Goal: Task Accomplishment & Management: Use online tool/utility

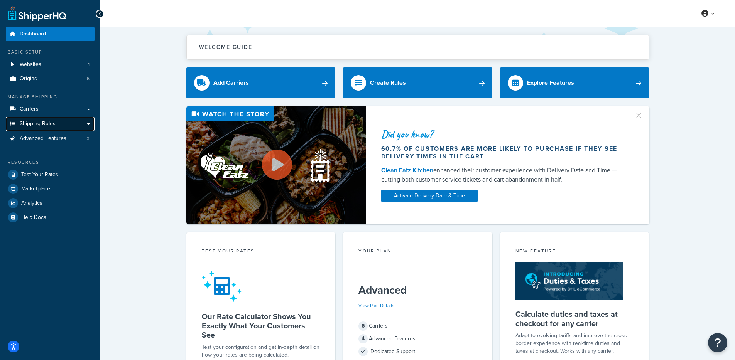
click at [64, 125] on link "Shipping Rules" at bounding box center [50, 124] width 89 height 14
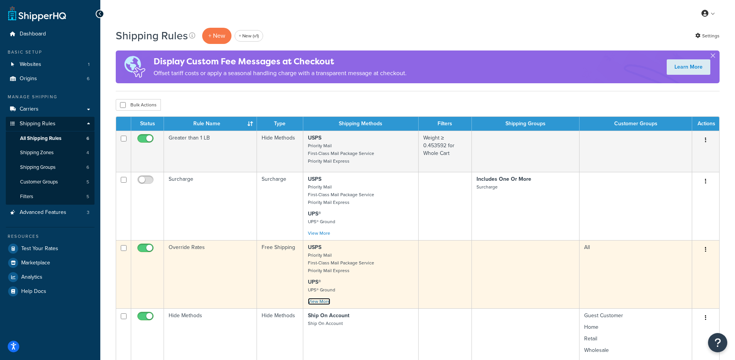
click at [322, 301] on link "View More" at bounding box center [319, 301] width 22 height 7
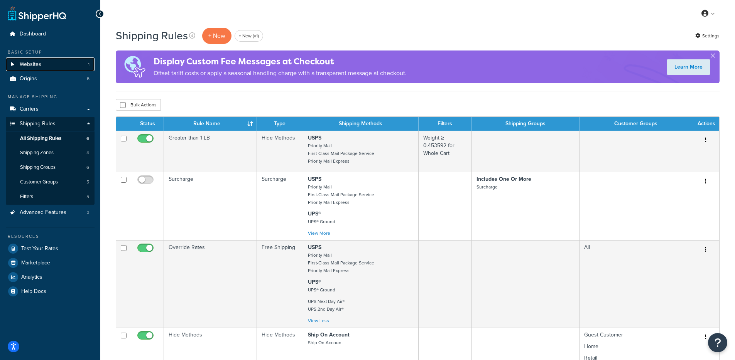
click at [63, 64] on link "Websites 1" at bounding box center [50, 64] width 89 height 14
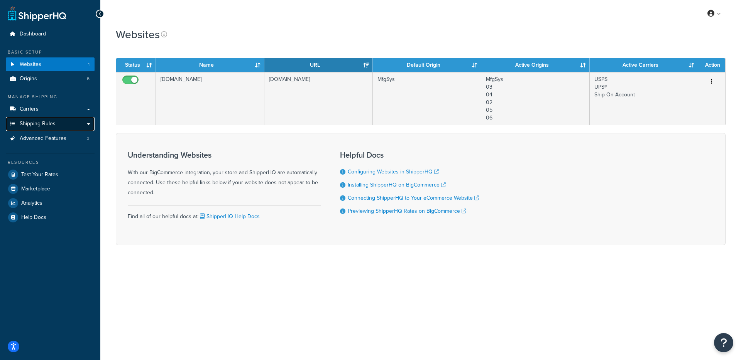
click at [73, 126] on link "Shipping Rules" at bounding box center [50, 124] width 89 height 14
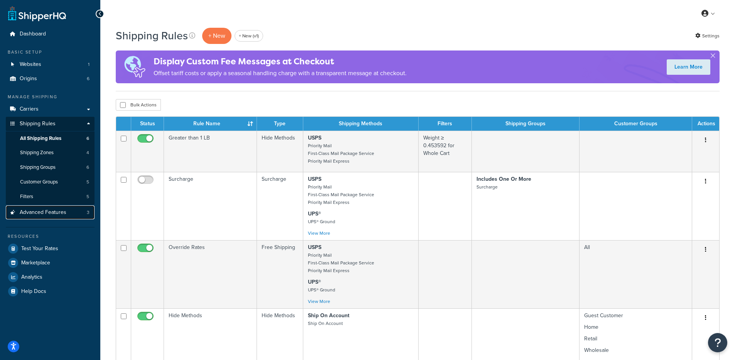
click at [70, 215] on link "Advanced Features 3" at bounding box center [50, 213] width 89 height 14
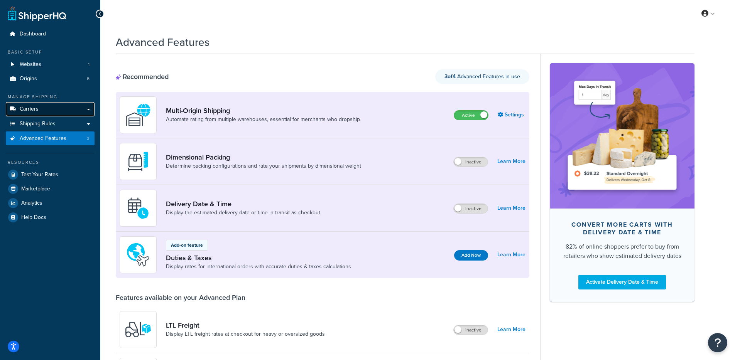
click at [56, 106] on link "Carriers" at bounding box center [50, 109] width 89 height 14
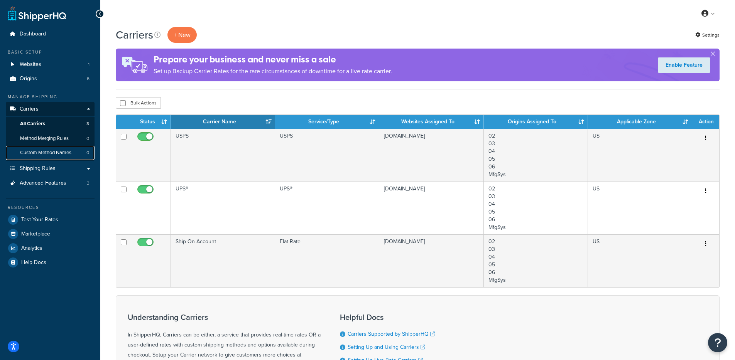
click at [75, 152] on link "Custom Method Names 0" at bounding box center [50, 153] width 89 height 14
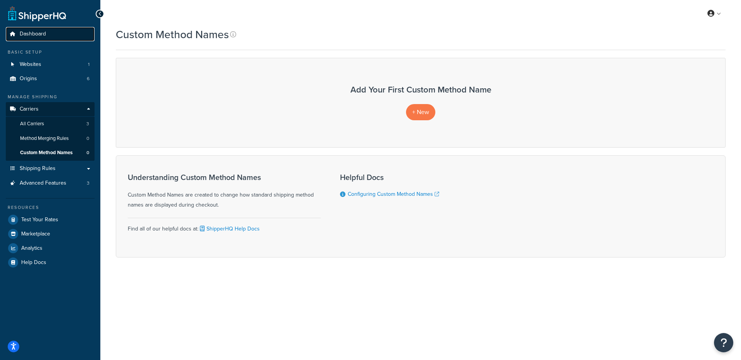
click at [32, 38] on link "Dashboard" at bounding box center [50, 34] width 89 height 14
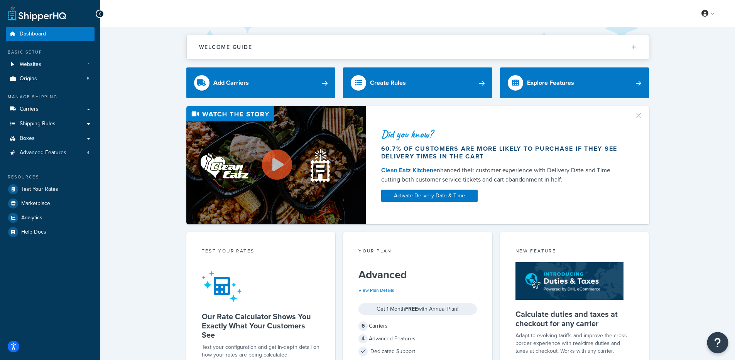
click at [718, 346] on icon "Open Resource Center" at bounding box center [717, 343] width 7 height 11
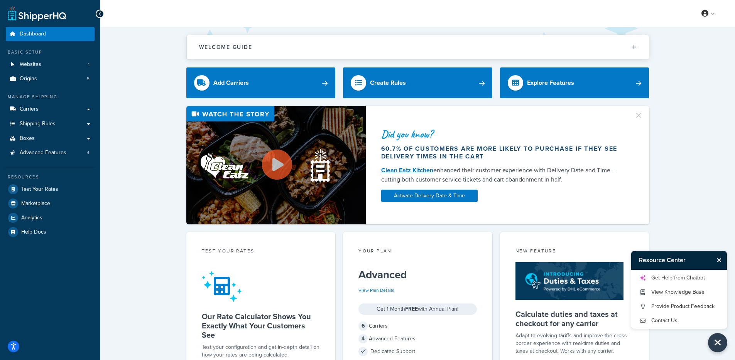
click at [225, 10] on div "Resource Center Get Help from Chatbot View Knowledge Base Provide Product Feedb…" at bounding box center [417, 13] width 635 height 27
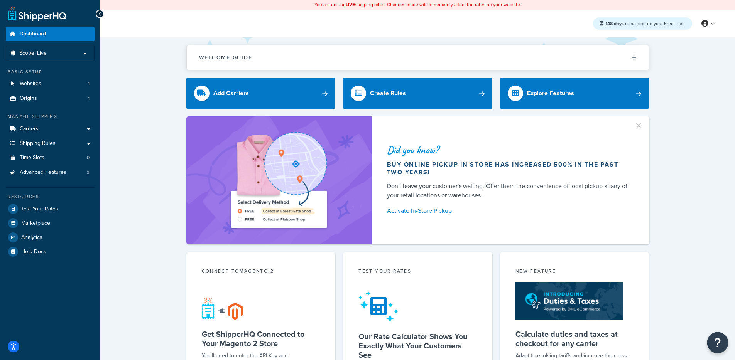
click at [708, 343] on button "Open Resource Center" at bounding box center [717, 343] width 21 height 21
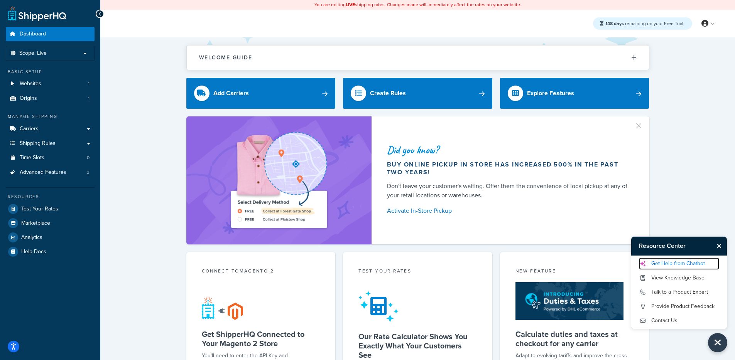
click at [664, 261] on link "Get Help from Chatbot" at bounding box center [679, 264] width 80 height 12
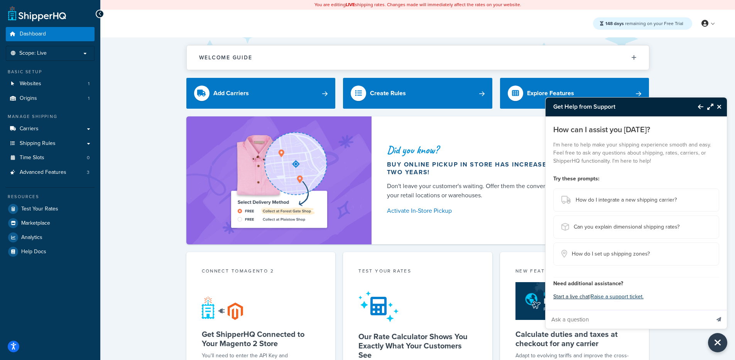
click at [577, 297] on button "Start a live chat" at bounding box center [571, 297] width 36 height 11
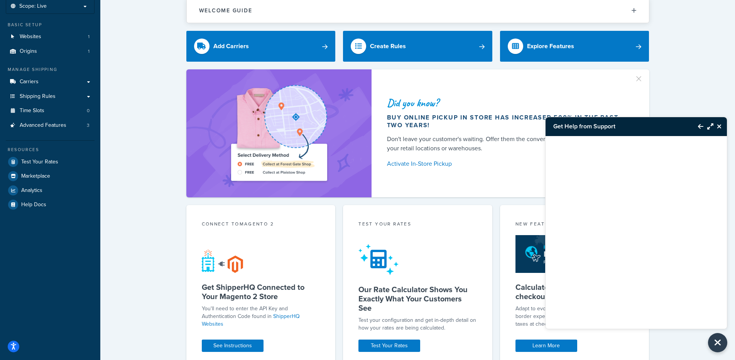
scroll to position [84, 0]
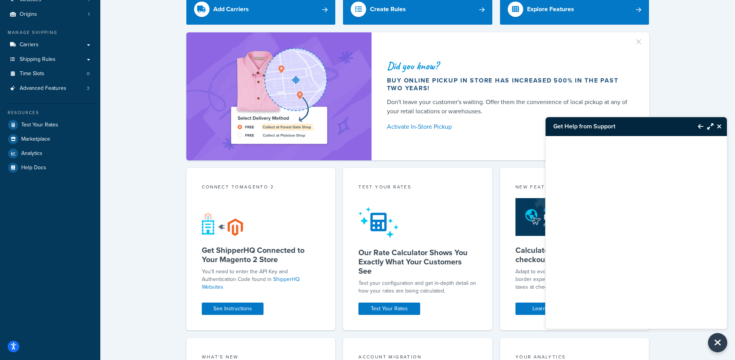
click at [717, 127] on icon "Close Resource Center" at bounding box center [719, 126] width 5 height 6
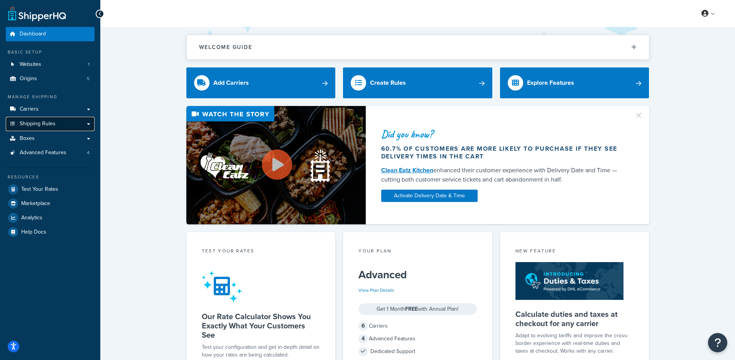
click at [40, 121] on span "Shipping Rules" at bounding box center [38, 124] width 36 height 7
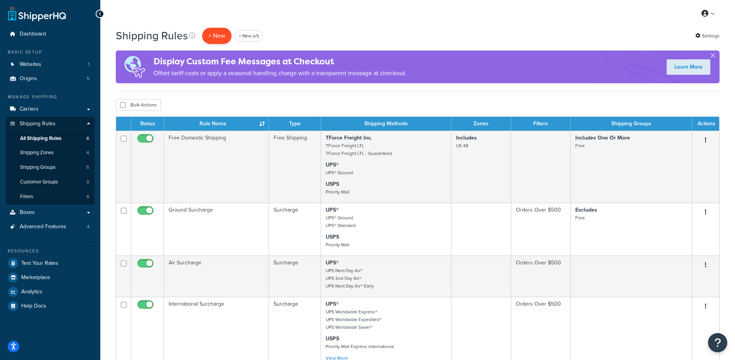
click at [208, 39] on p "+ New" at bounding box center [216, 36] width 29 height 16
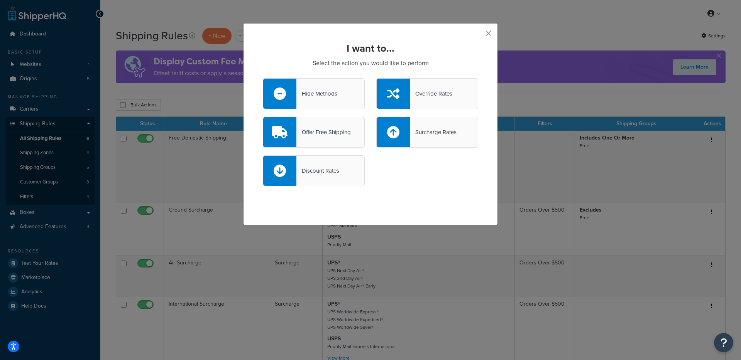
click at [401, 98] on div at bounding box center [392, 94] width 33 height 30
click at [0, 0] on input "Override Rates" at bounding box center [0, 0] width 0 height 0
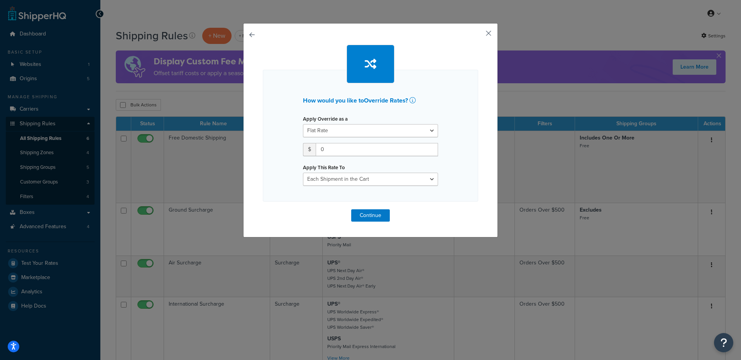
click at [478, 35] on button "button" at bounding box center [477, 36] width 2 height 2
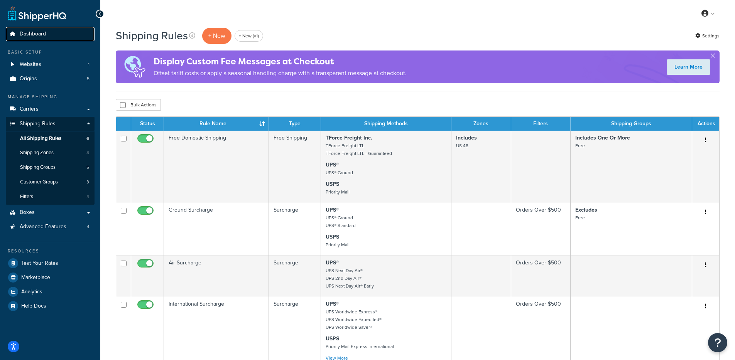
click at [20, 32] on span "Dashboard" at bounding box center [33, 34] width 26 height 7
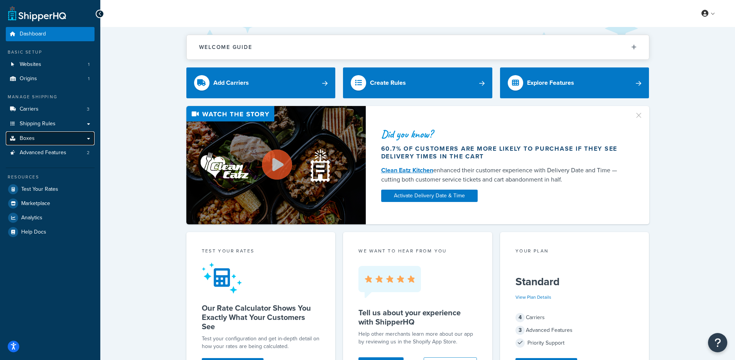
click at [37, 142] on link "Boxes" at bounding box center [50, 139] width 89 height 14
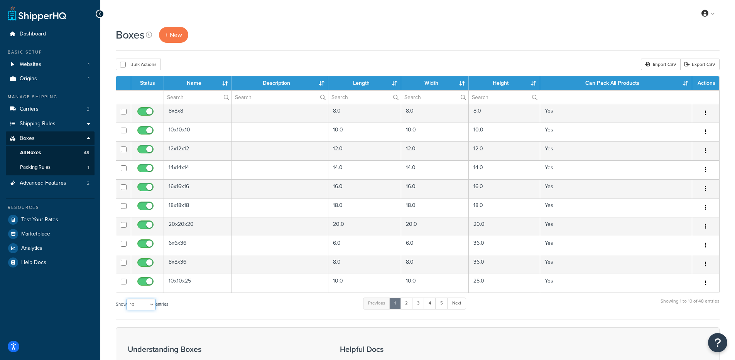
click at [133, 306] on select "10 15 25 50 100 1000" at bounding box center [141, 305] width 29 height 12
select select "1000"
click at [127, 299] on select "10 15 25 50 100 1000" at bounding box center [141, 305] width 29 height 12
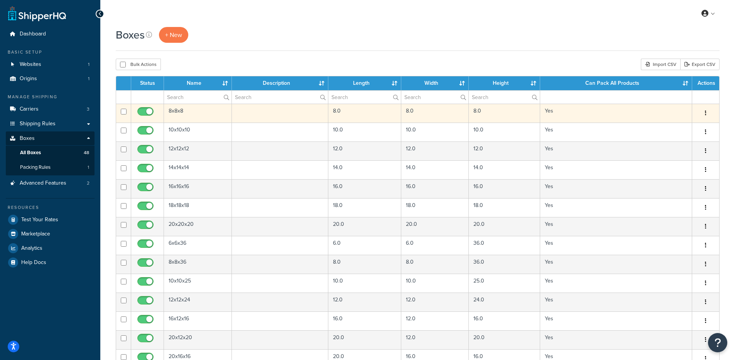
click at [185, 118] on td "8x8x8" at bounding box center [198, 113] width 68 height 19
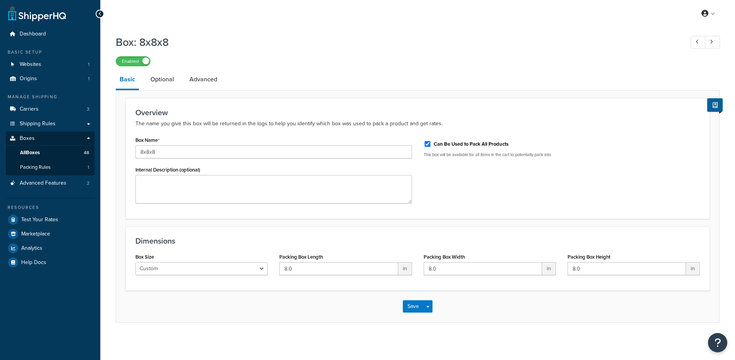
click at [165, 91] on div "Overview The name you give this box will be returned in the logs to help you id…" at bounding box center [418, 206] width 604 height 233
click at [167, 89] on link "Optional" at bounding box center [162, 79] width 31 height 19
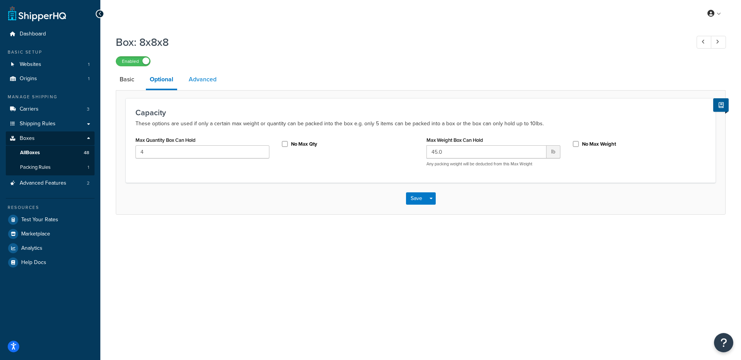
click at [196, 84] on link "Advanced" at bounding box center [202, 79] width 35 height 19
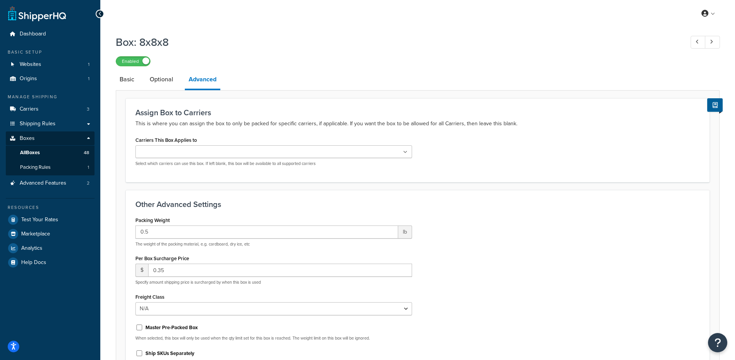
click at [125, 91] on div "Assign Box to Carriers This is where you can assign the box to only be packed f…" at bounding box center [418, 252] width 604 height 324
click at [128, 85] on link "Basic" at bounding box center [127, 79] width 22 height 19
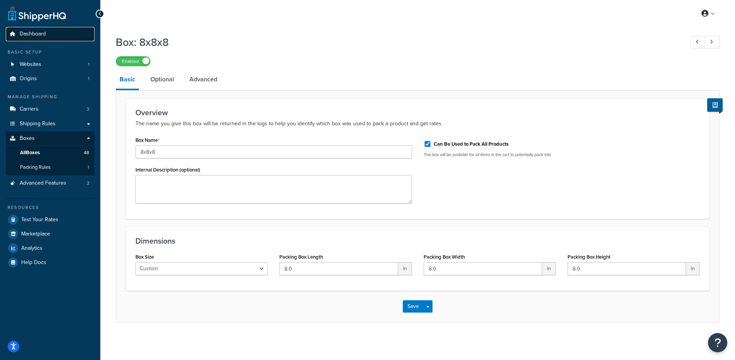
click at [62, 33] on link "Dashboard" at bounding box center [50, 34] width 89 height 14
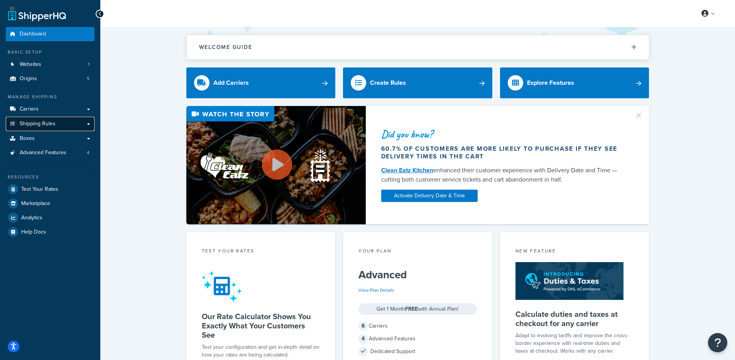
click at [40, 128] on link "Shipping Rules" at bounding box center [50, 124] width 89 height 14
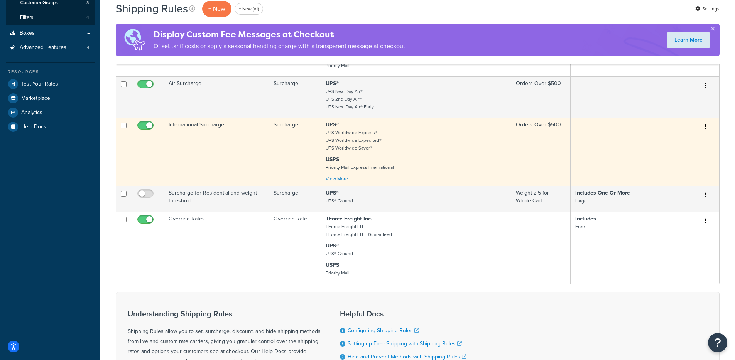
scroll to position [174, 0]
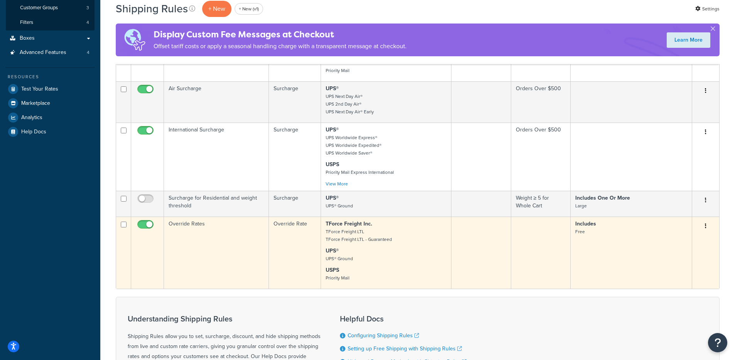
click at [375, 268] on p "USPS Priority Mail" at bounding box center [386, 274] width 121 height 15
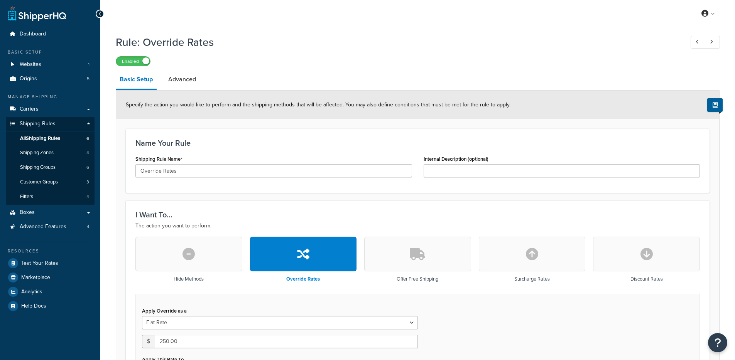
select select "ITEM"
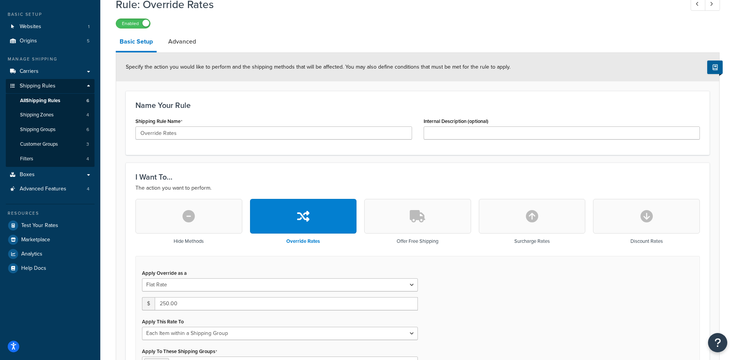
scroll to position [135, 0]
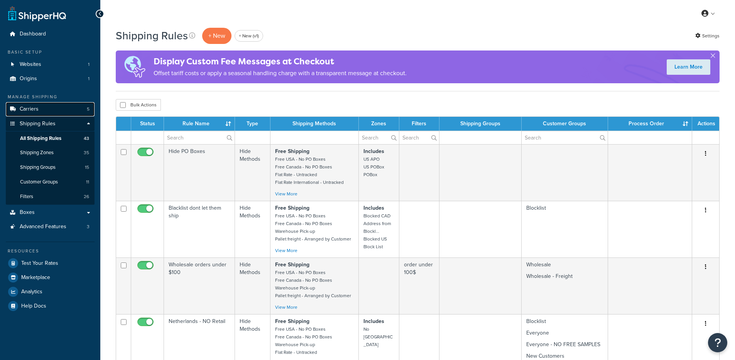
click at [57, 111] on link "Carriers 5" at bounding box center [50, 109] width 89 height 14
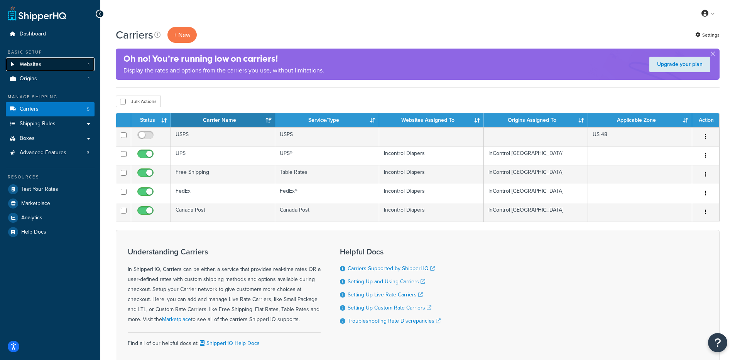
click at [49, 66] on link "Websites 1" at bounding box center [50, 64] width 89 height 14
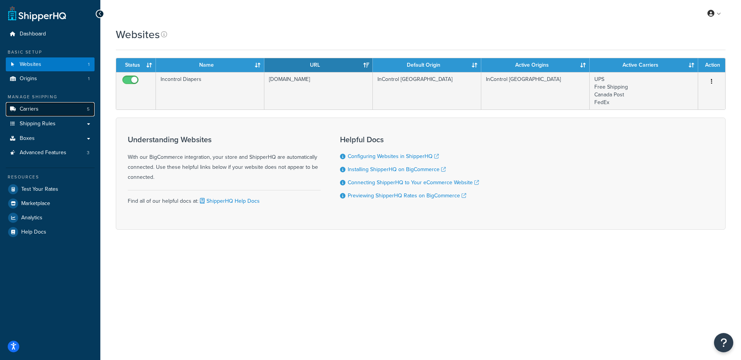
click at [52, 112] on link "Carriers 5" at bounding box center [50, 109] width 89 height 14
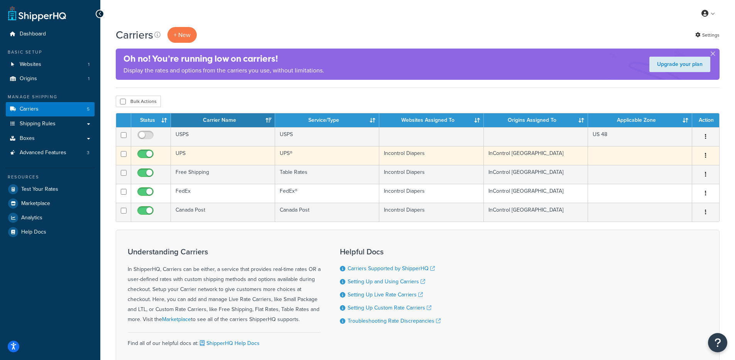
click at [227, 157] on td "UPS" at bounding box center [223, 155] width 104 height 19
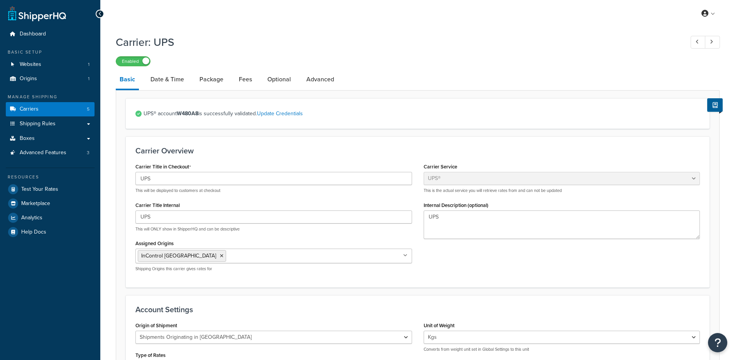
select select "ups"
select select "can"
select select "kg"
click at [26, 81] on span "Origins" at bounding box center [28, 79] width 17 height 7
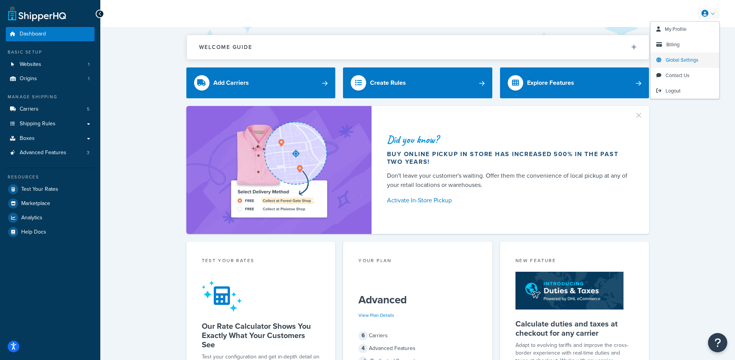
click at [691, 61] on span "Global Settings" at bounding box center [681, 59] width 33 height 7
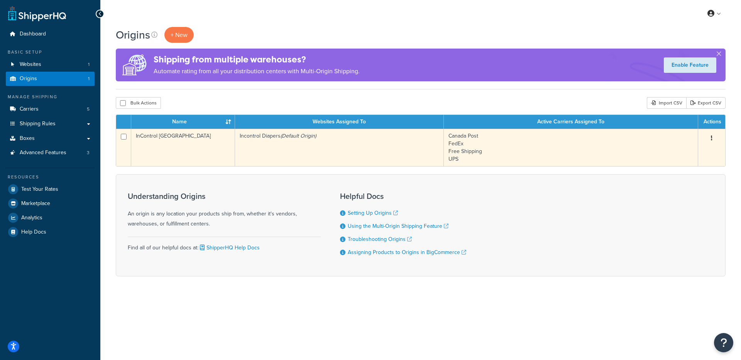
click at [189, 155] on td "InControl [GEOGRAPHIC_DATA]" at bounding box center [183, 147] width 104 height 37
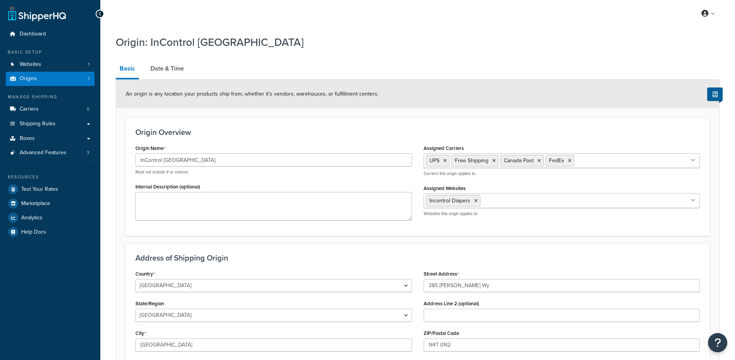
select select "1039"
select select "69"
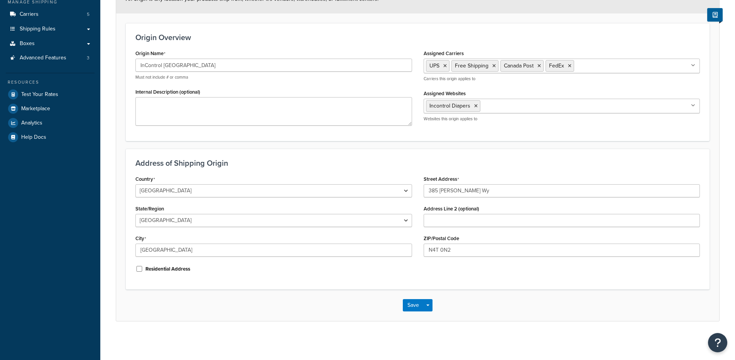
scroll to position [95, 0]
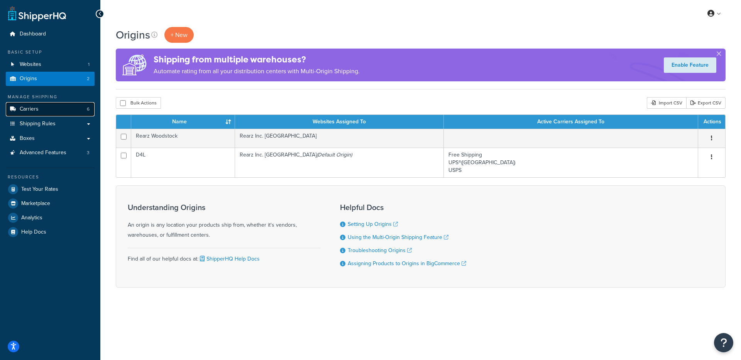
click at [59, 112] on link "Carriers 6" at bounding box center [50, 109] width 89 height 14
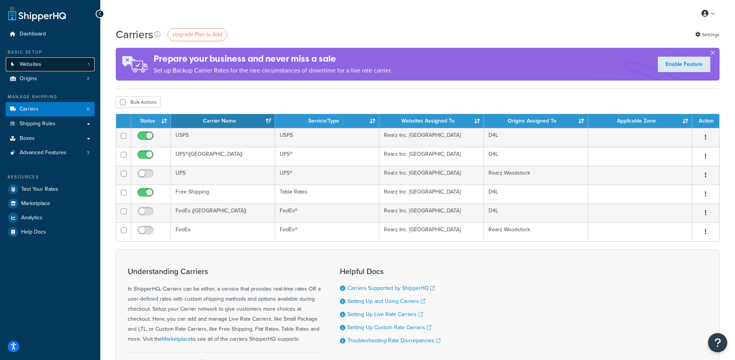
click at [43, 60] on link "Websites 1" at bounding box center [50, 64] width 89 height 14
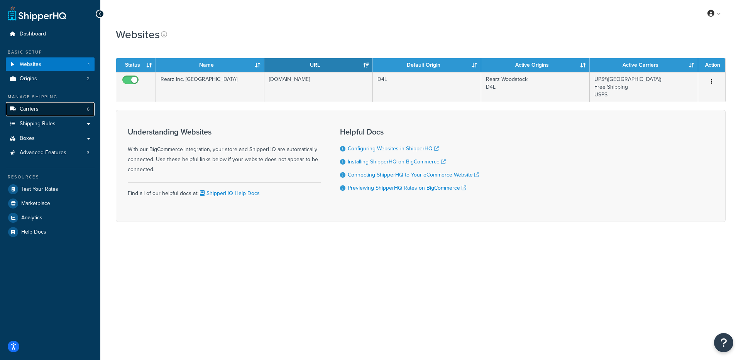
click at [61, 113] on link "Carriers 6" at bounding box center [50, 109] width 89 height 14
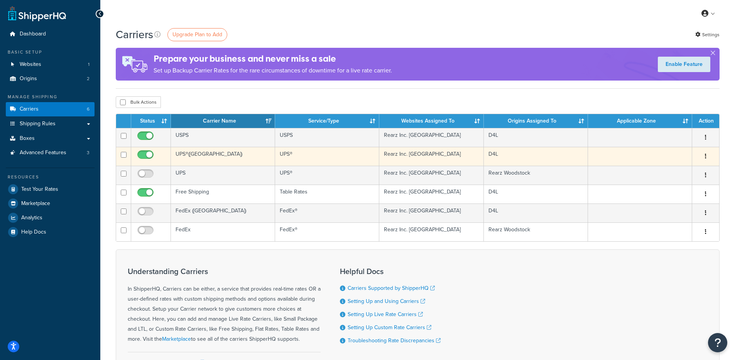
click at [213, 155] on td "UPS®([GEOGRAPHIC_DATA])" at bounding box center [223, 156] width 104 height 19
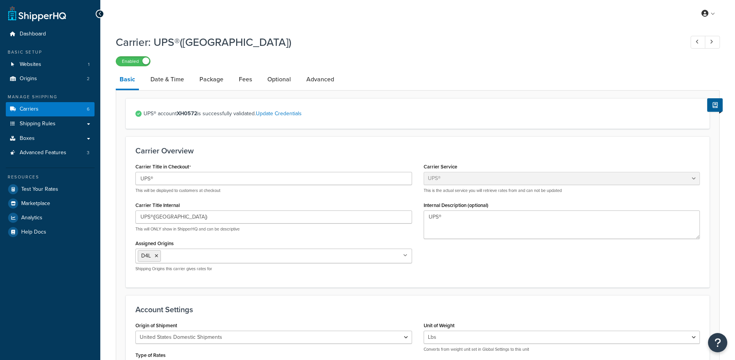
select select "ups"
click at [79, 82] on link "Origins 2" at bounding box center [50, 79] width 89 height 14
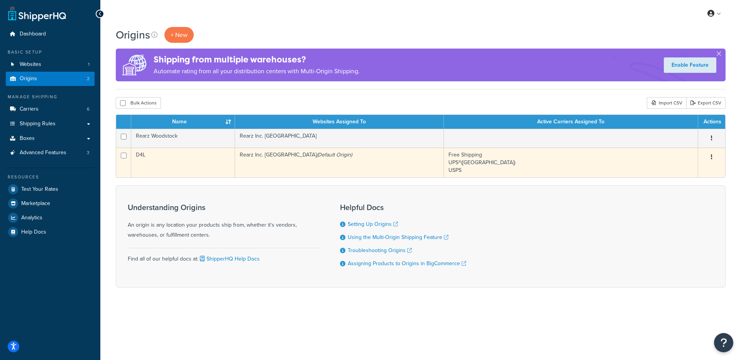
click at [186, 161] on td "D4L" at bounding box center [183, 163] width 104 height 30
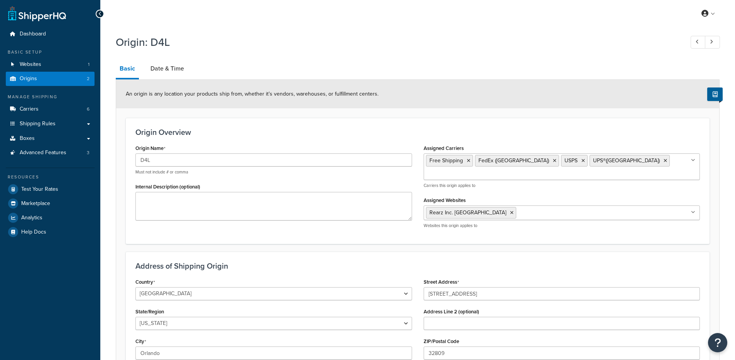
select select "9"
click at [46, 108] on link "Carriers 6" at bounding box center [50, 109] width 89 height 14
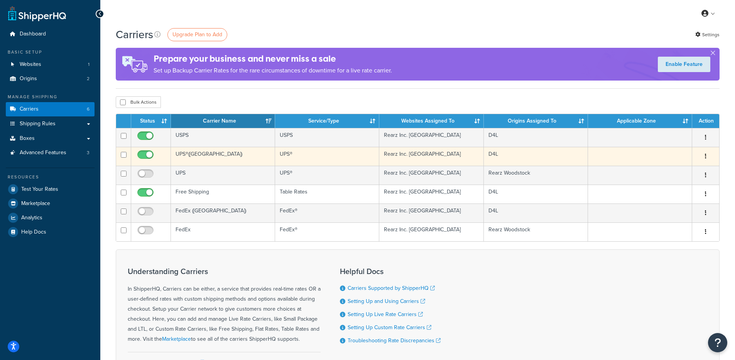
click at [223, 153] on td "UPS®([GEOGRAPHIC_DATA])" at bounding box center [223, 156] width 104 height 19
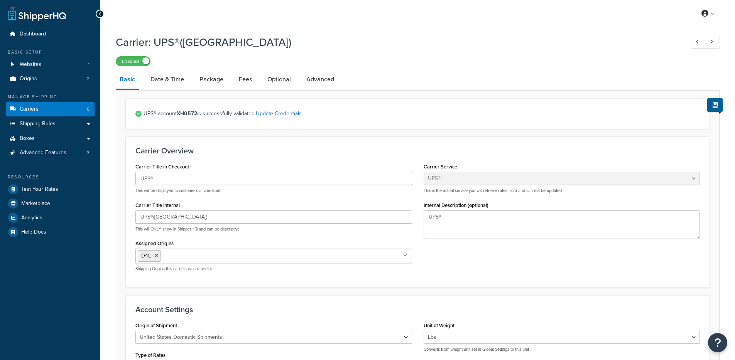
select select "ups"
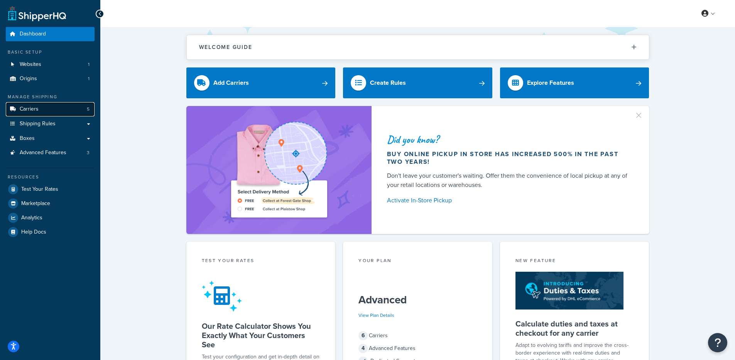
click at [52, 107] on link "Carriers 5" at bounding box center [50, 109] width 89 height 14
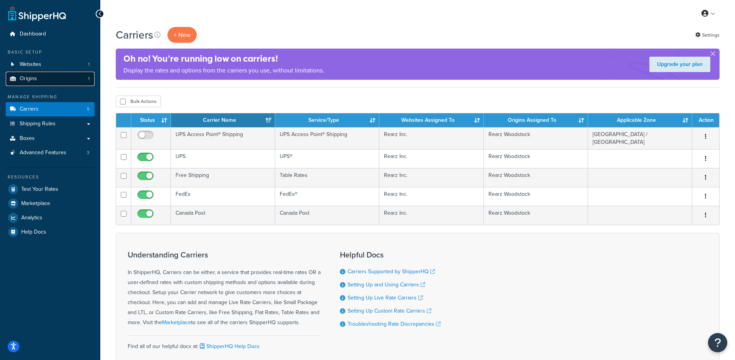
click at [42, 74] on link "Origins 1" at bounding box center [50, 79] width 89 height 14
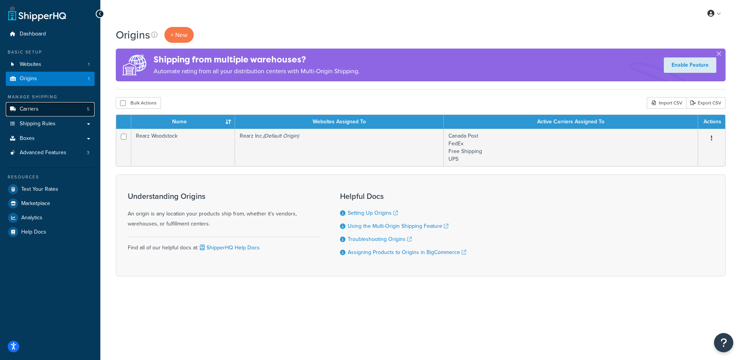
click at [61, 114] on link "Carriers 5" at bounding box center [50, 109] width 89 height 14
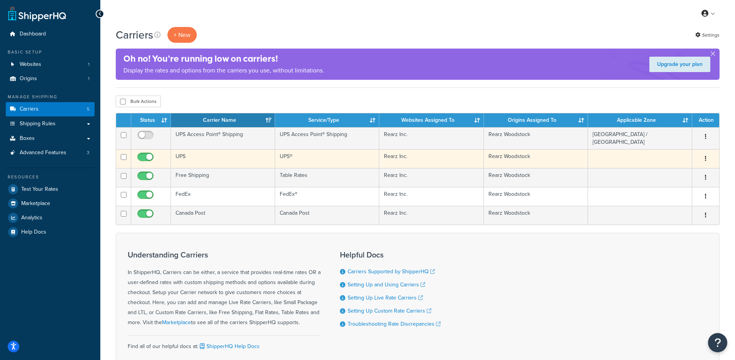
click at [232, 156] on td "UPS" at bounding box center [223, 158] width 104 height 19
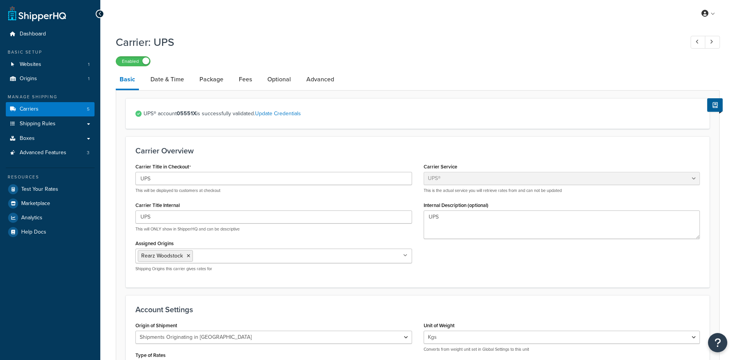
select select "ups"
select select "can"
select select "kg"
click at [27, 37] on span "Dashboard" at bounding box center [33, 34] width 26 height 7
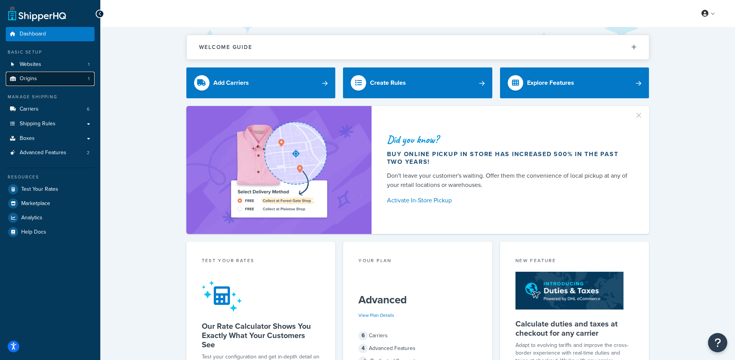
click at [51, 76] on link "Origins 1" at bounding box center [50, 79] width 89 height 14
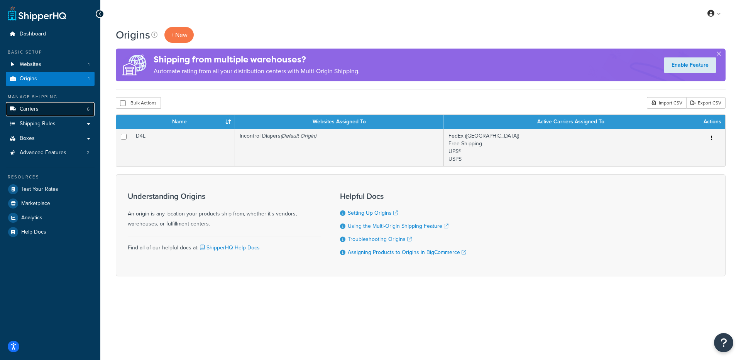
click at [49, 108] on link "Carriers 6" at bounding box center [50, 109] width 89 height 14
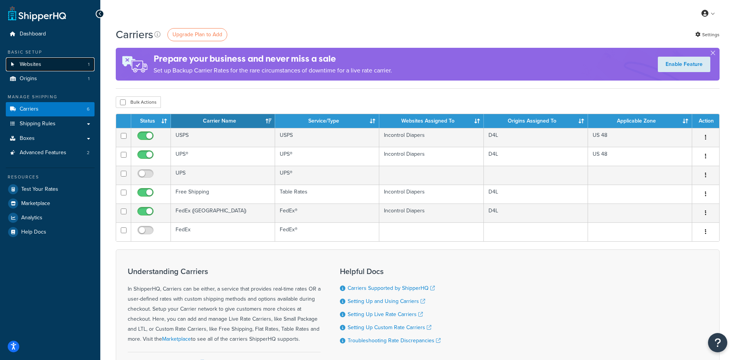
click at [52, 64] on link "Websites 1" at bounding box center [50, 64] width 89 height 14
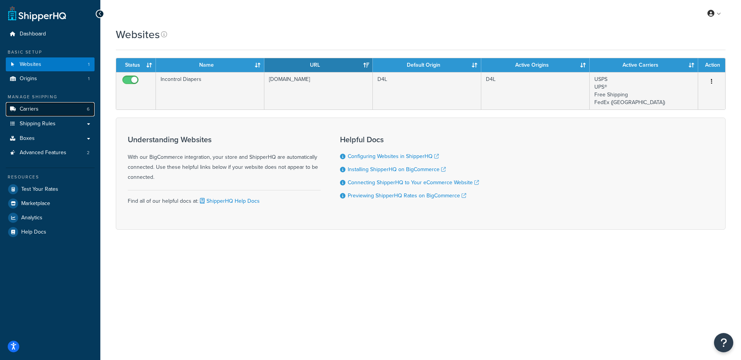
click at [61, 109] on link "Carriers 6" at bounding box center [50, 109] width 89 height 14
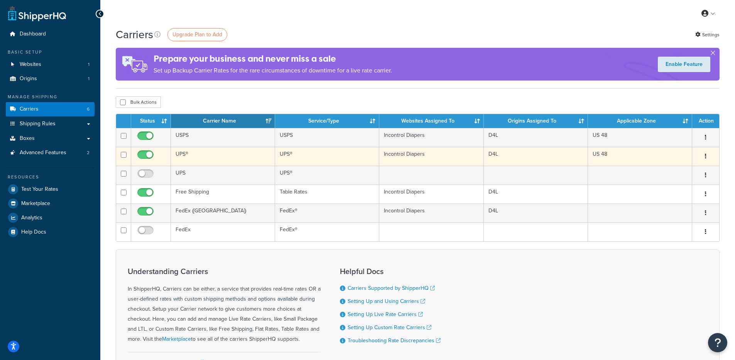
click at [198, 155] on td "UPS®" at bounding box center [223, 156] width 104 height 19
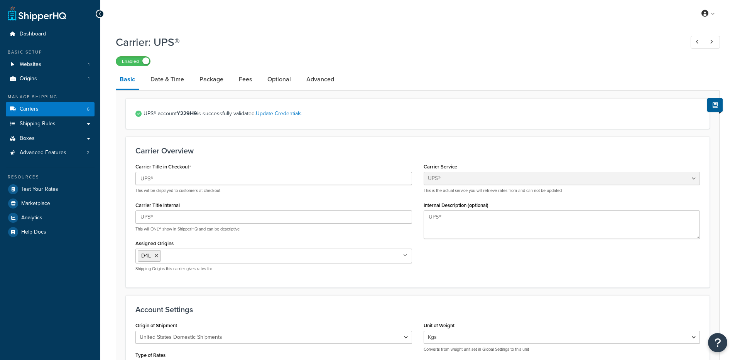
select select "ups"
select select "kg"
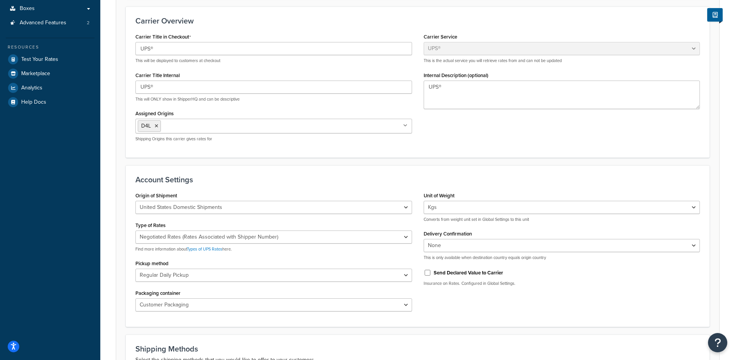
scroll to position [70, 0]
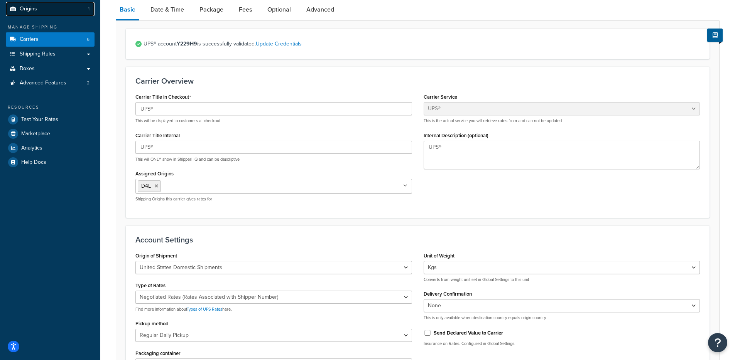
click at [56, 14] on link "Origins 1" at bounding box center [50, 9] width 89 height 14
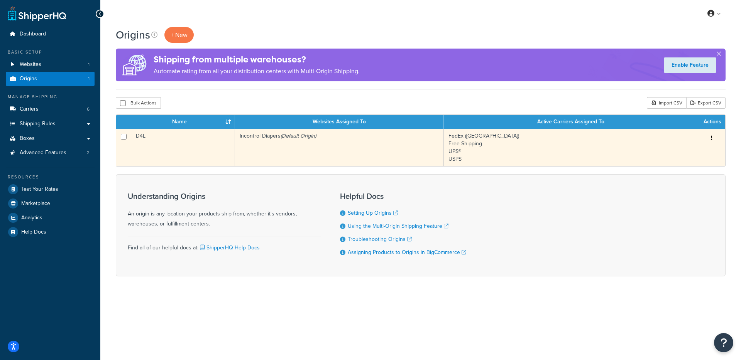
click at [172, 153] on td "D4L" at bounding box center [183, 147] width 104 height 37
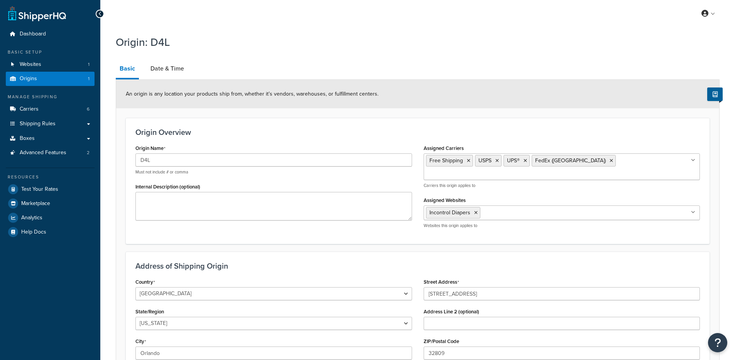
select select "9"
click at [62, 114] on link "Carriers 6" at bounding box center [50, 109] width 89 height 14
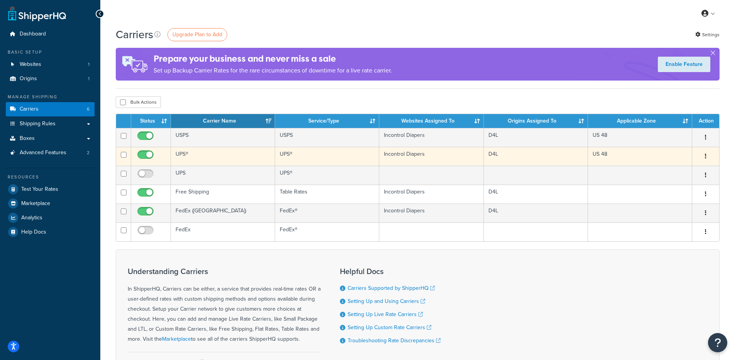
click at [187, 155] on td "UPS®" at bounding box center [223, 156] width 104 height 19
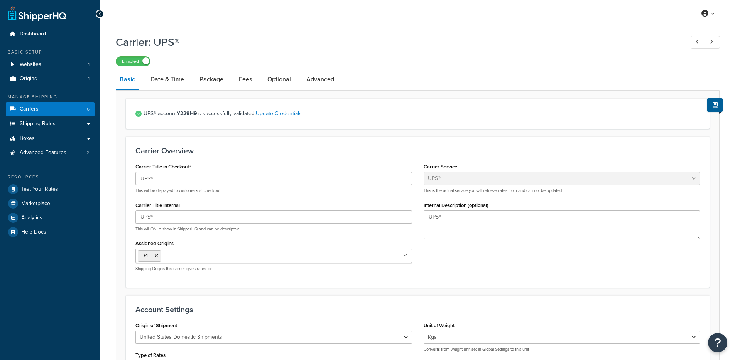
select select "ups"
select select "kg"
click at [37, 43] on ul "Dashboard Basic Setup Websites 1 Origins 1 Manage Shipping Carriers 6 Shipping …" at bounding box center [50, 133] width 89 height 212
click at [61, 37] on link "Dashboard" at bounding box center [50, 34] width 89 height 14
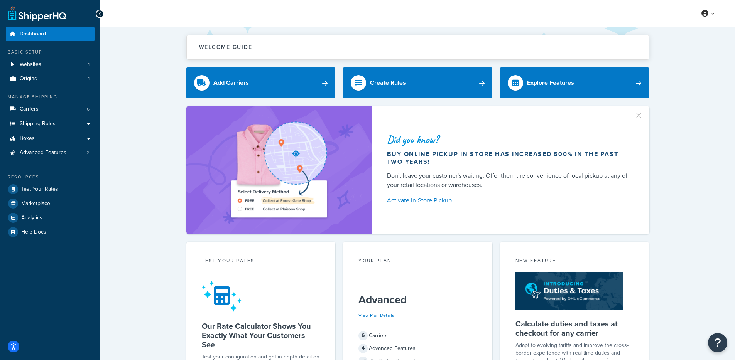
click at [698, 24] on div "My Profile Billing Global Settings Contact Us Logout" at bounding box center [417, 13] width 635 height 27
click at [703, 17] on link at bounding box center [708, 14] width 22 height 12
click at [687, 59] on span "Global Settings" at bounding box center [681, 59] width 33 height 7
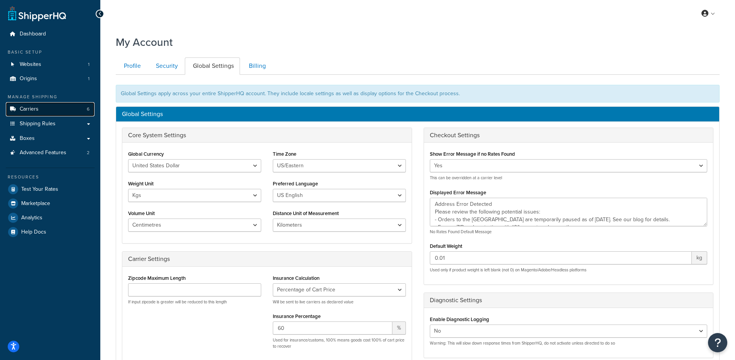
click at [41, 113] on link "Carriers 6" at bounding box center [50, 109] width 89 height 14
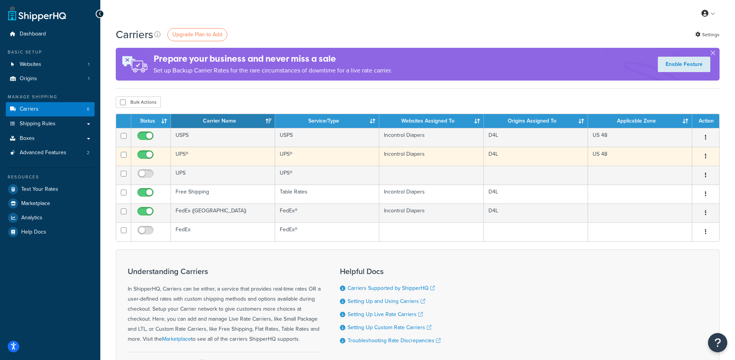
click at [227, 152] on td "UPS®" at bounding box center [223, 156] width 104 height 19
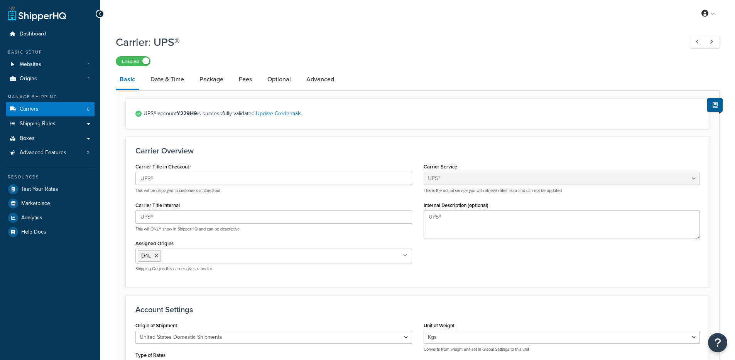
select select "ups"
select select "kg"
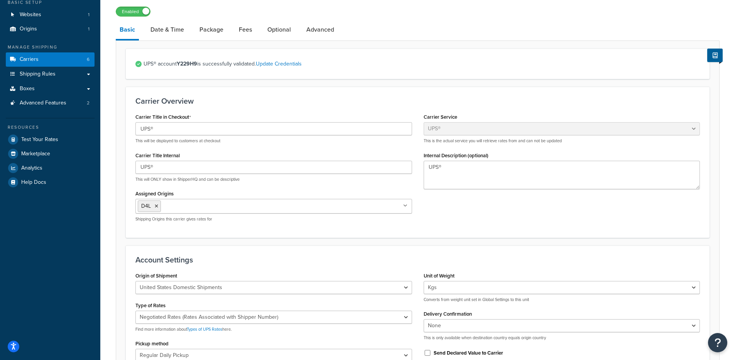
scroll to position [141, 0]
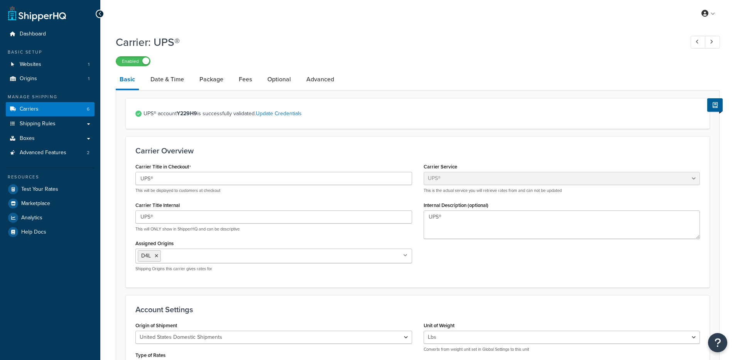
select select "ups"
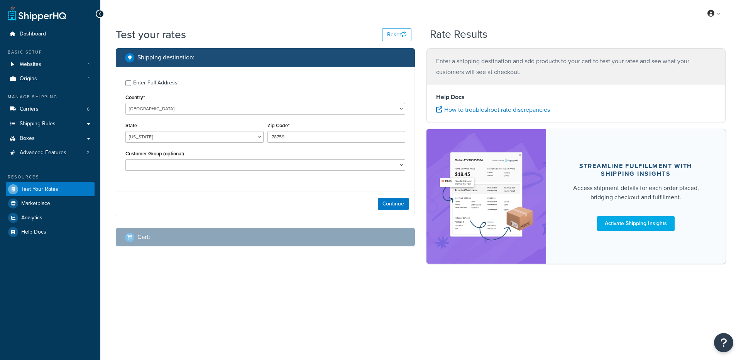
select select "[GEOGRAPHIC_DATA]"
click at [380, 204] on button "Continue" at bounding box center [393, 204] width 31 height 12
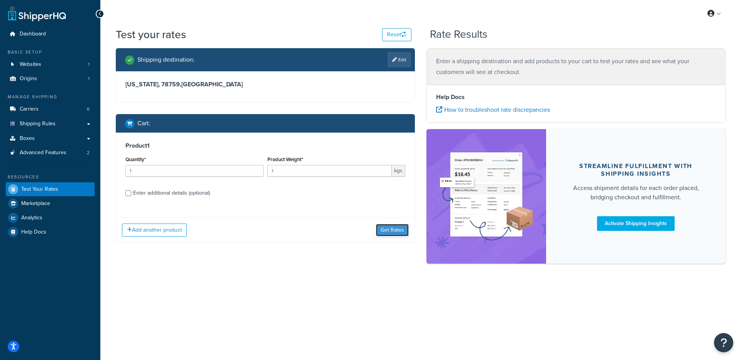
click at [386, 226] on button "Get Rates" at bounding box center [392, 230] width 33 height 12
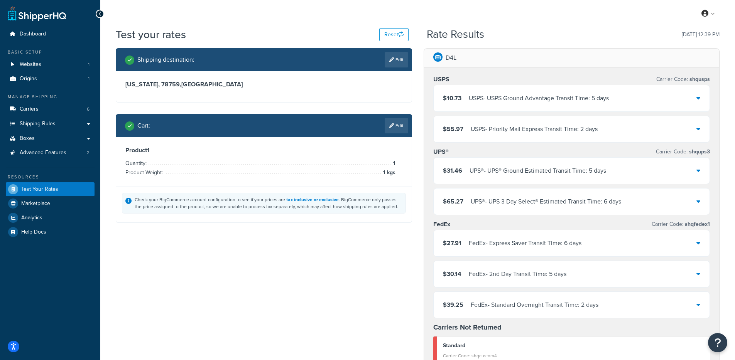
click at [485, 171] on div "UPS® - UPS® Ground Estimated Transit Time: 5 days" at bounding box center [537, 170] width 137 height 11
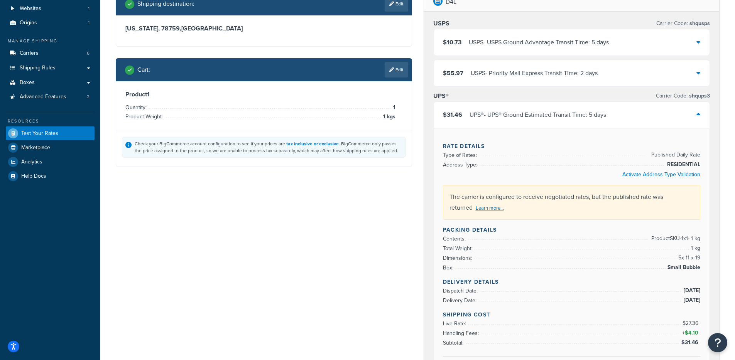
scroll to position [55, 0]
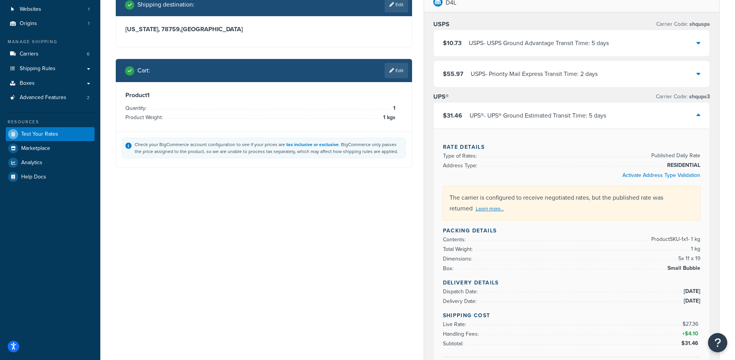
click at [534, 124] on div "$31.46 UPS® - UPS® Ground Estimated Transit Time: 5 days" at bounding box center [572, 116] width 276 height 26
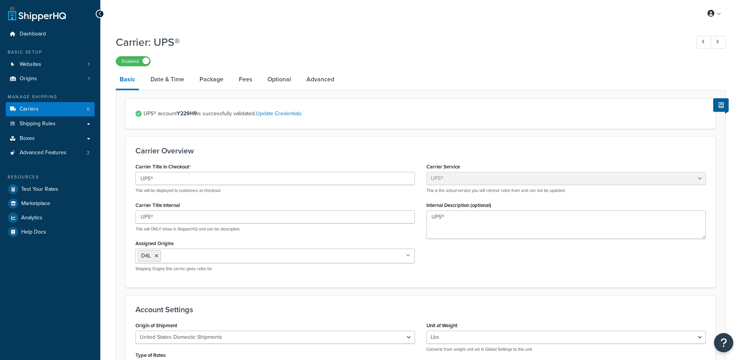
select select "ups"
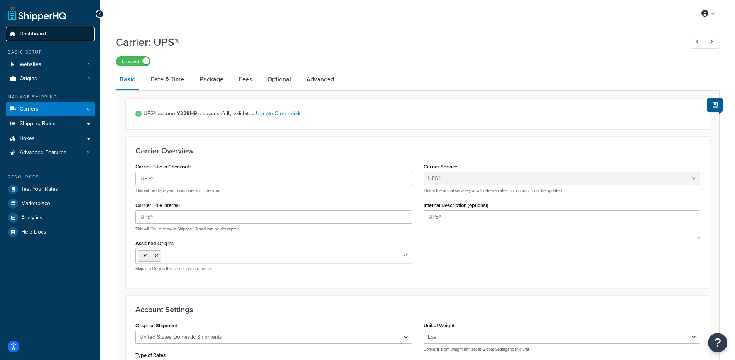
click at [21, 32] on span "Dashboard" at bounding box center [33, 34] width 26 height 7
